Goal: Information Seeking & Learning: Find specific page/section

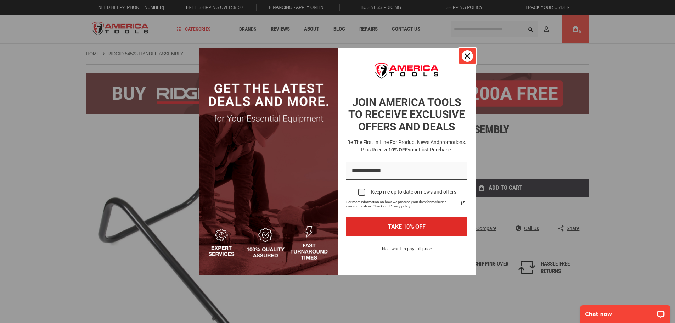
click at [467, 52] on div "Close" at bounding box center [467, 55] width 11 height 11
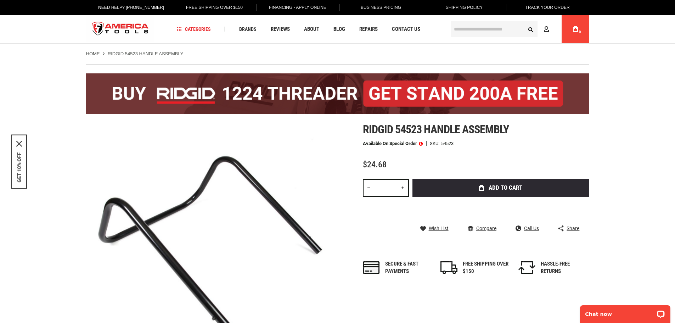
click at [258, 94] on img at bounding box center [337, 93] width 503 height 41
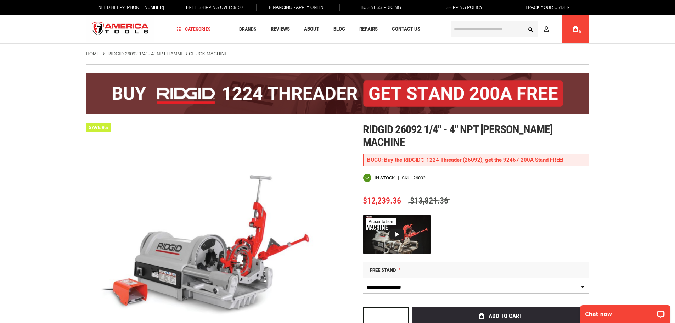
click at [410, 93] on img at bounding box center [337, 93] width 503 height 41
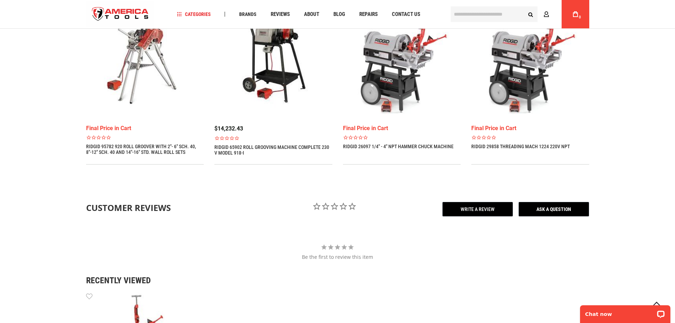
scroll to position [461, 0]
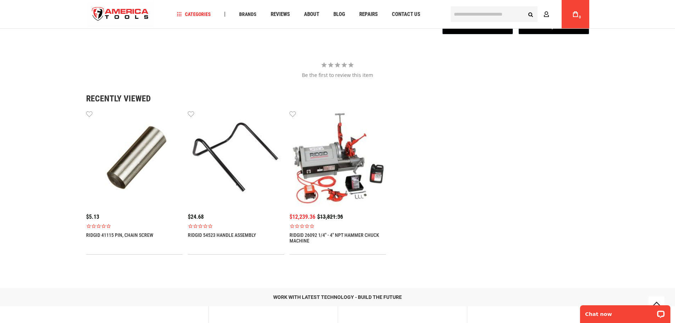
scroll to position [921, 0]
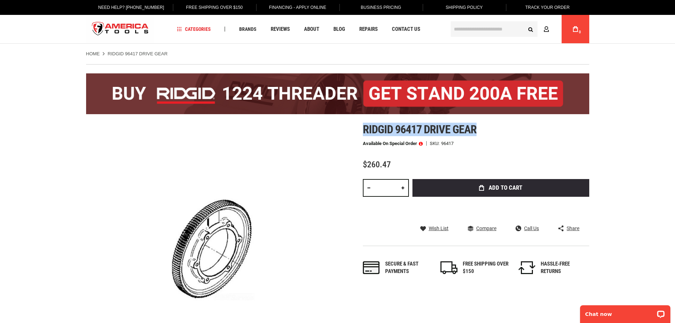
drag, startPoint x: 356, startPoint y: 126, endPoint x: 510, endPoint y: 152, distance: 155.7
click at [487, 129] on div "Skip to the end of the images gallery Skip to the beginning of the images galle…" at bounding box center [337, 263] width 503 height 280
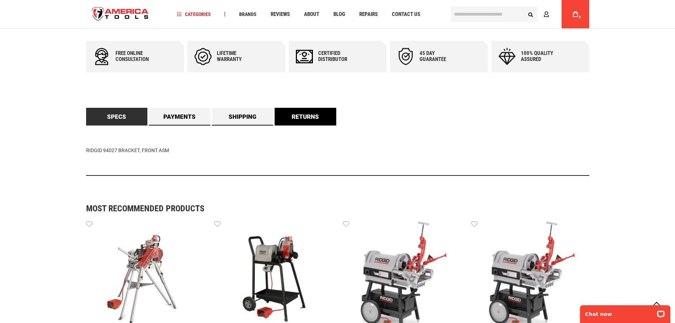
scroll to position [390, 0]
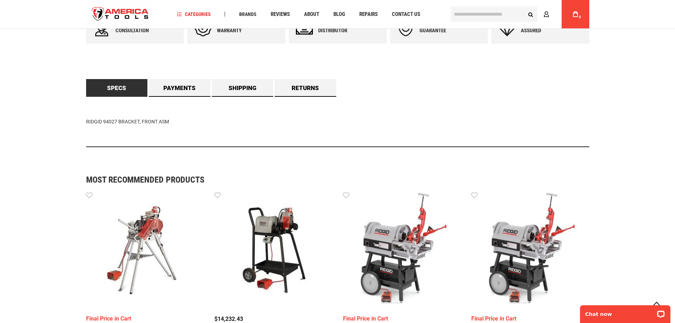
click at [121, 85] on link "Specs" at bounding box center [117, 88] width 62 height 18
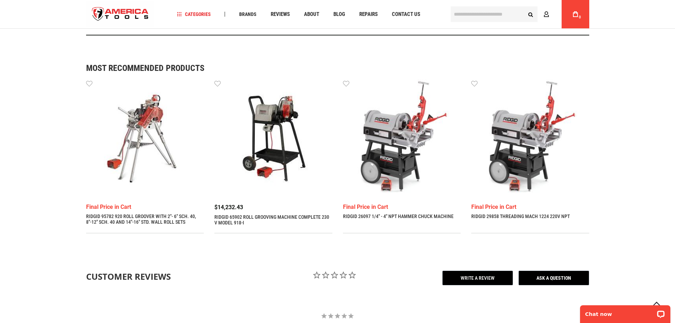
scroll to position [638, 0]
